Goal: Information Seeking & Learning: Learn about a topic

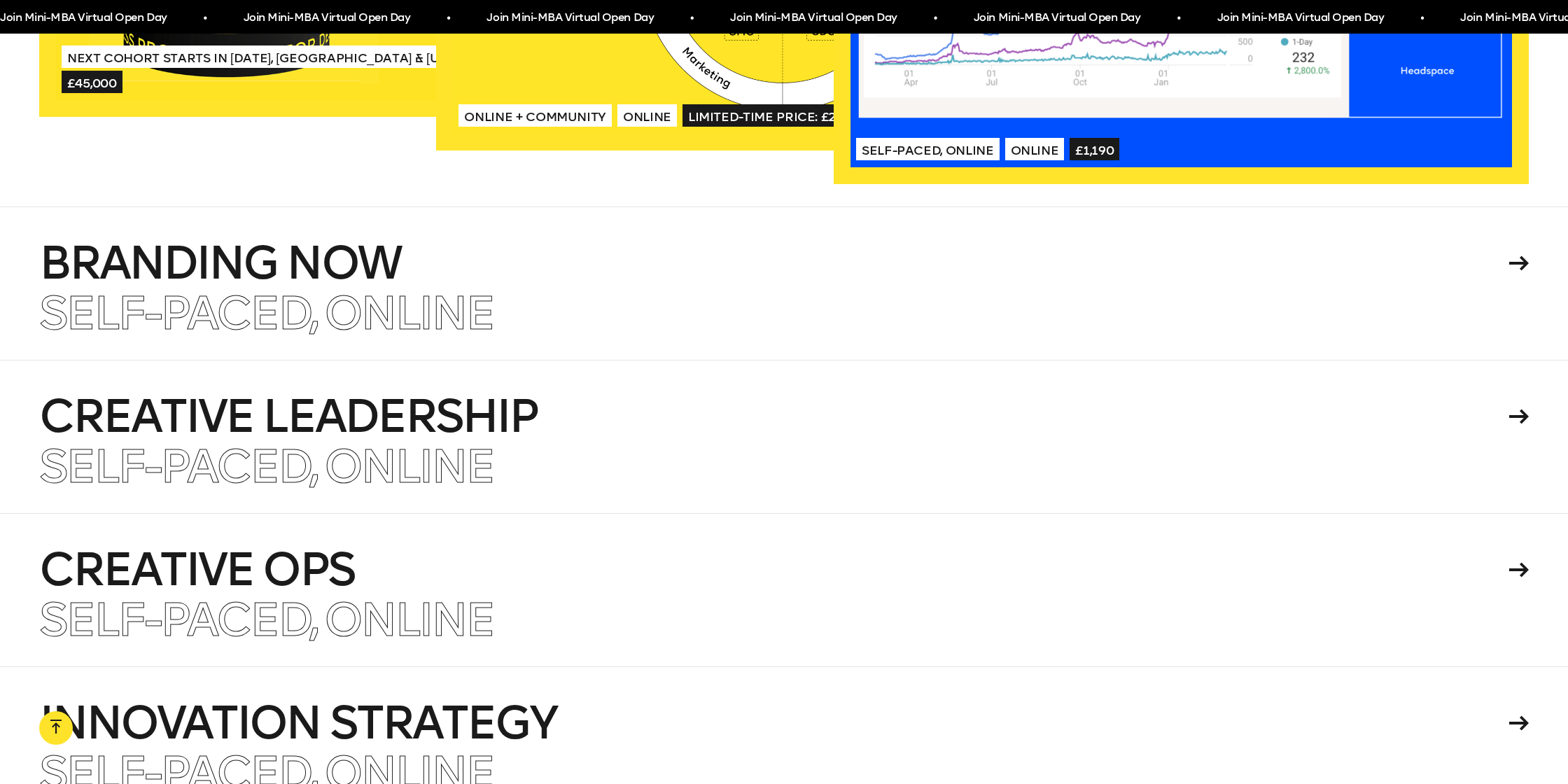
scroll to position [3455, 0]
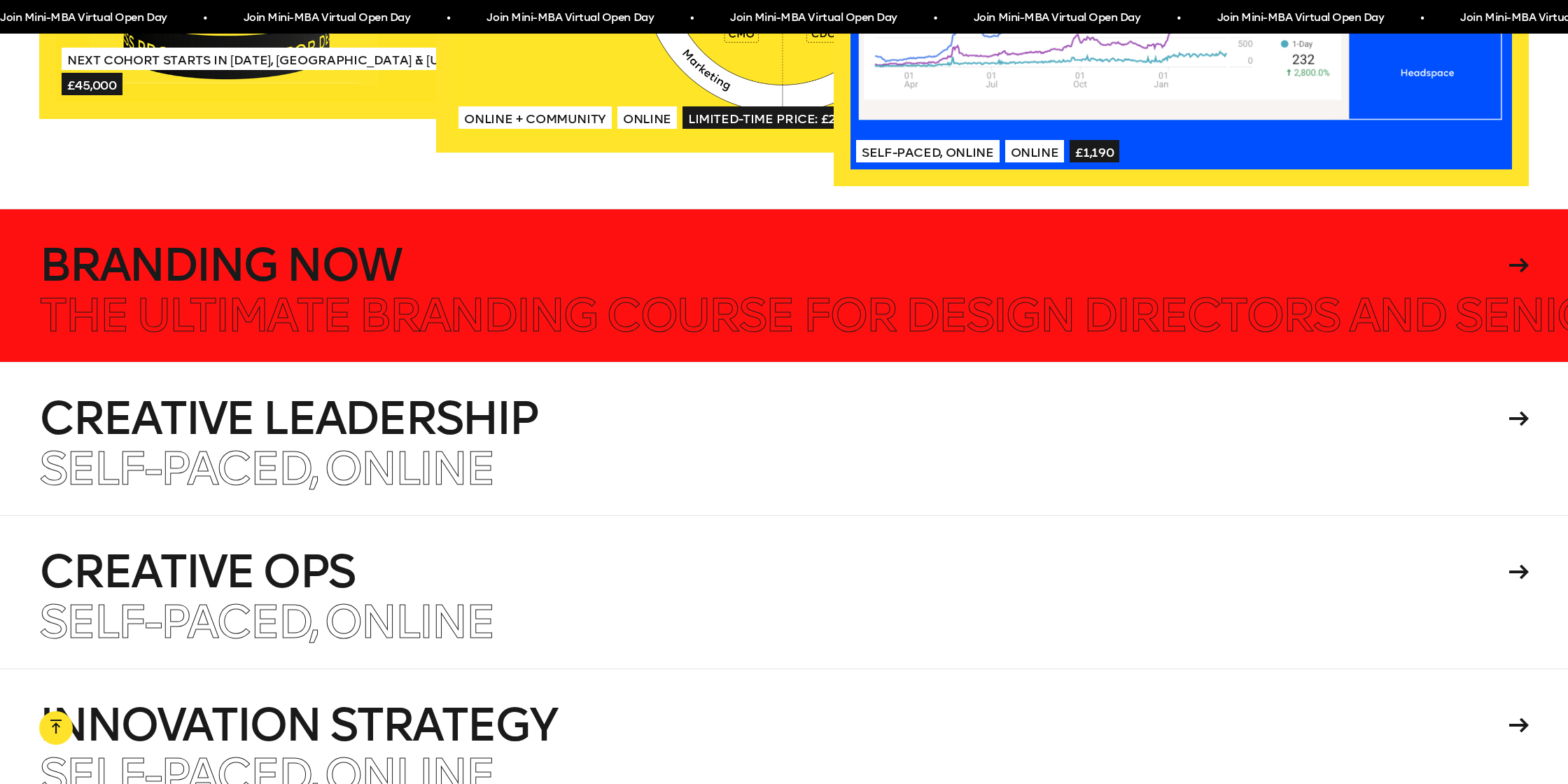
click at [1523, 259] on icon at bounding box center [1520, 266] width 20 height 14
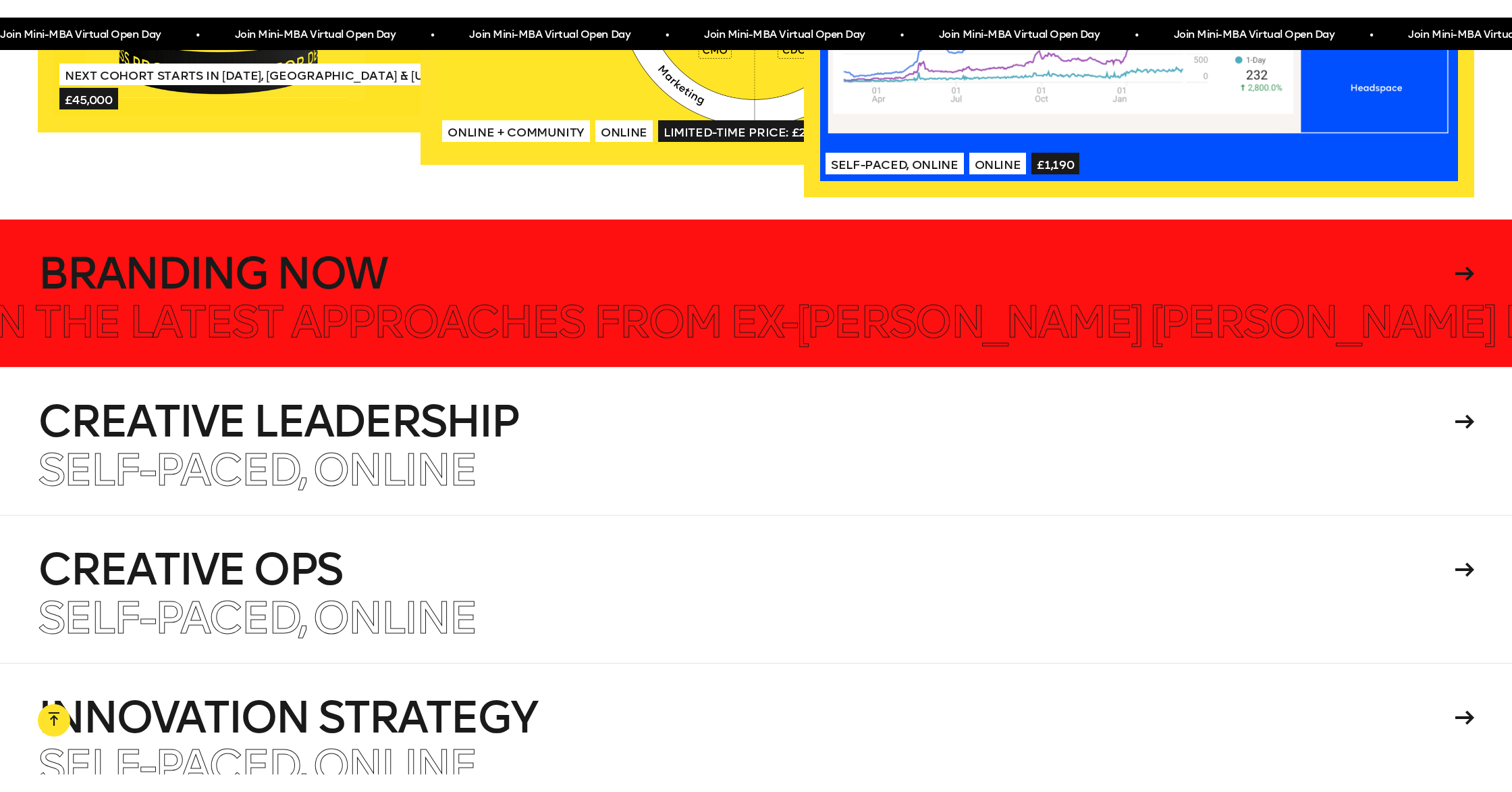
scroll to position [3368, 0]
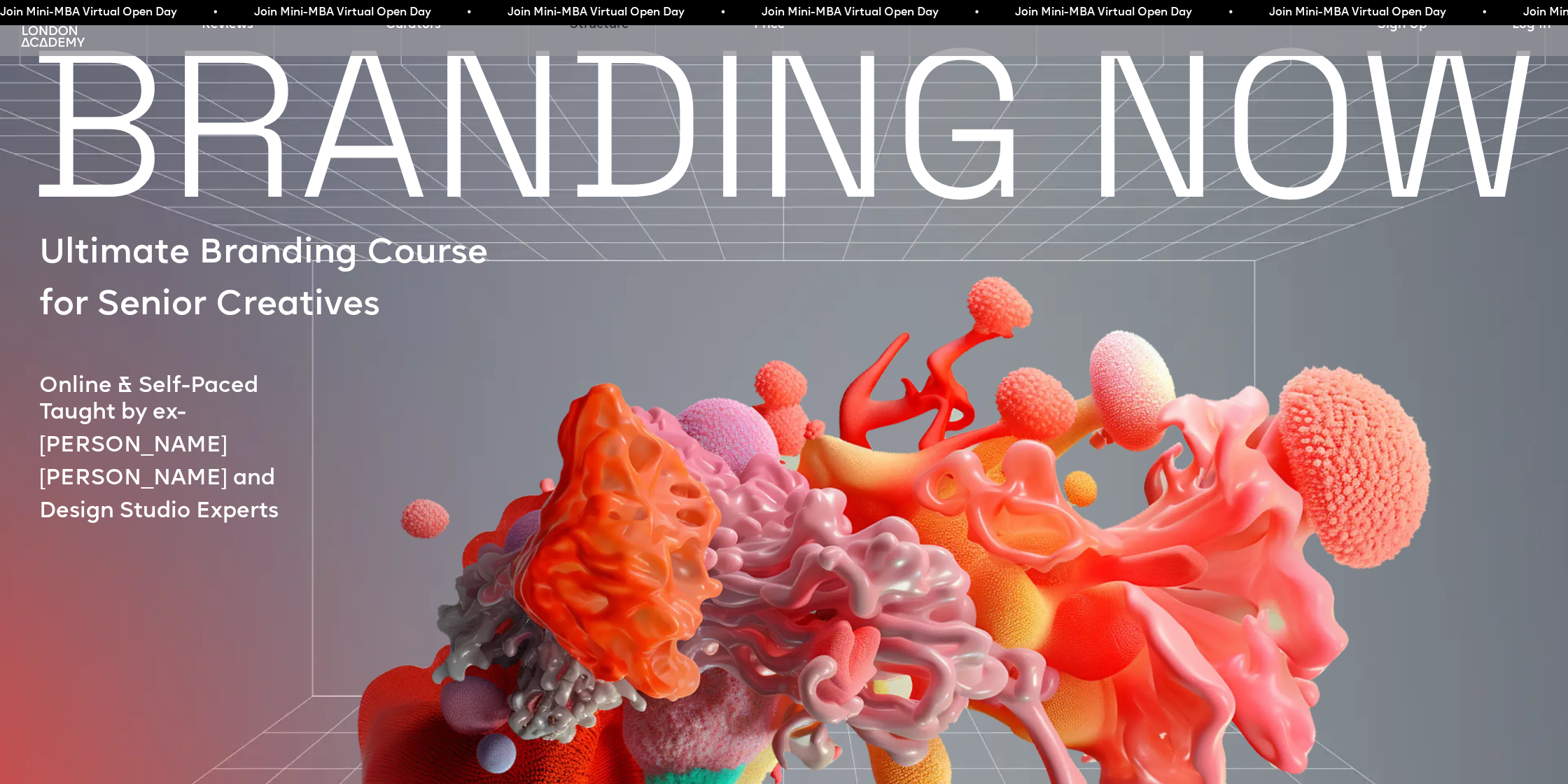
click at [576, 31] on link "Structure" at bounding box center [599, 25] width 59 height 20
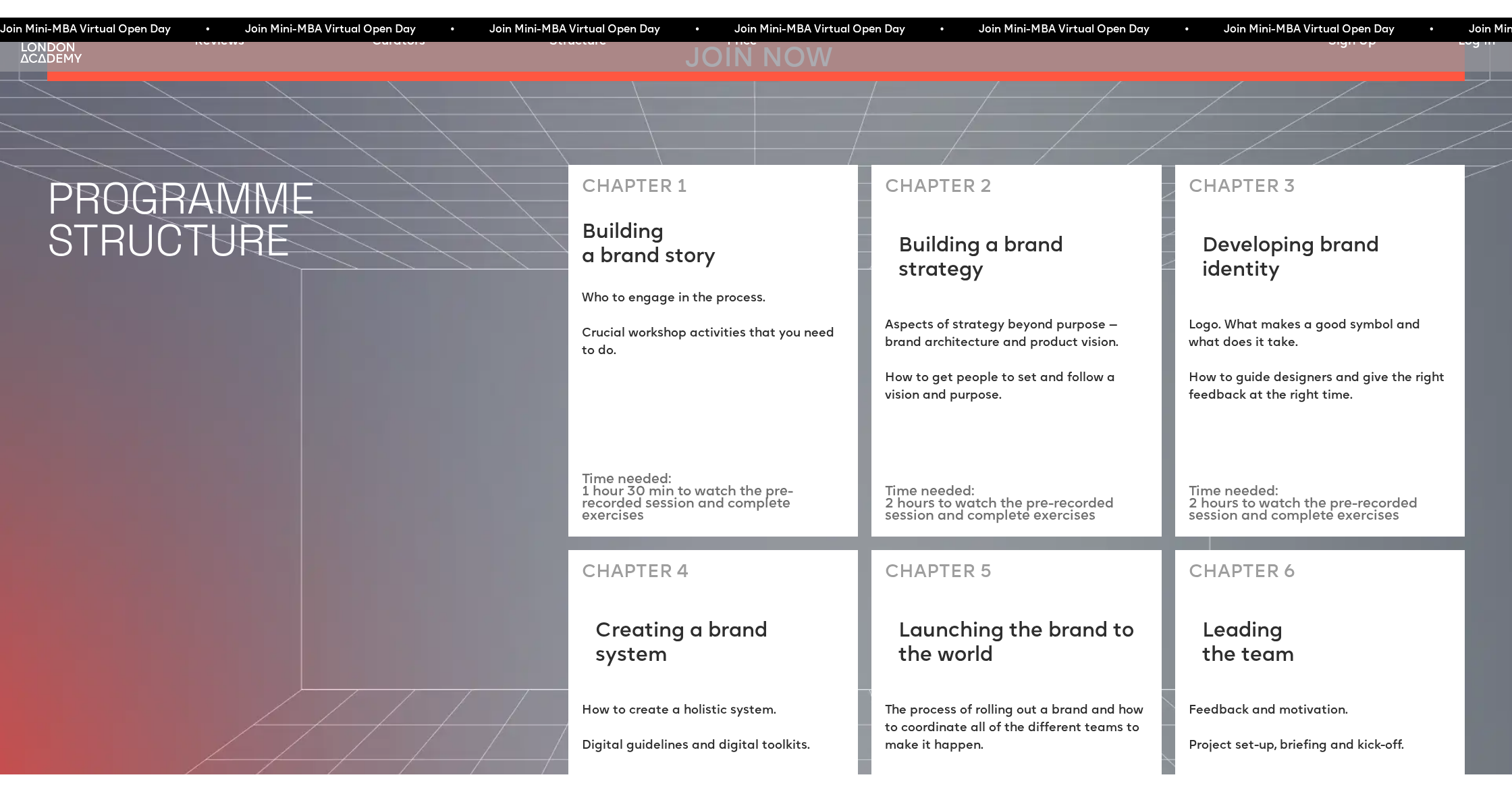
scroll to position [4398, 0]
